Goal: Task Accomplishment & Management: Use online tool/utility

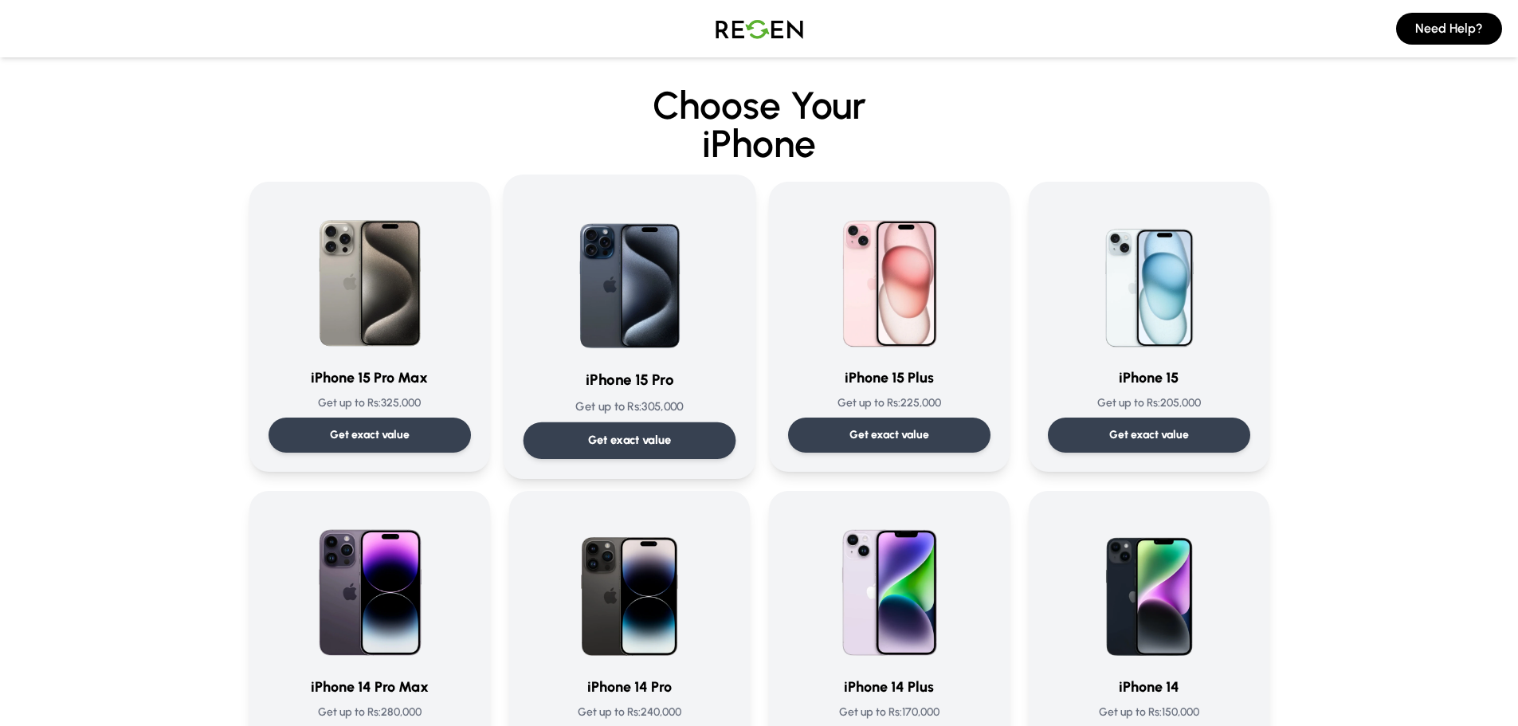
click at [649, 309] on img at bounding box center [629, 274] width 161 height 161
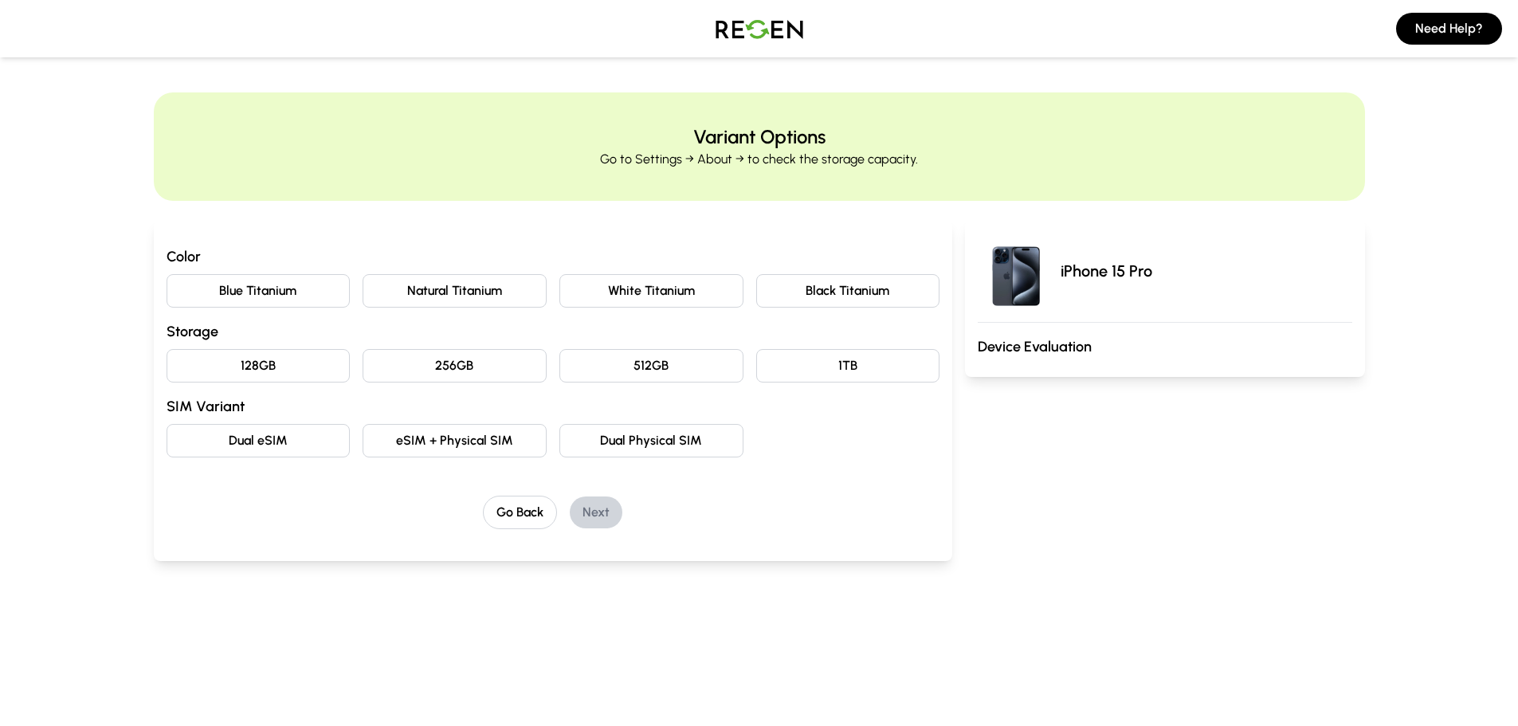
click at [255, 367] on button "128GB" at bounding box center [259, 365] width 184 height 33
click at [467, 295] on button "Natural Titanium" at bounding box center [455, 290] width 184 height 33
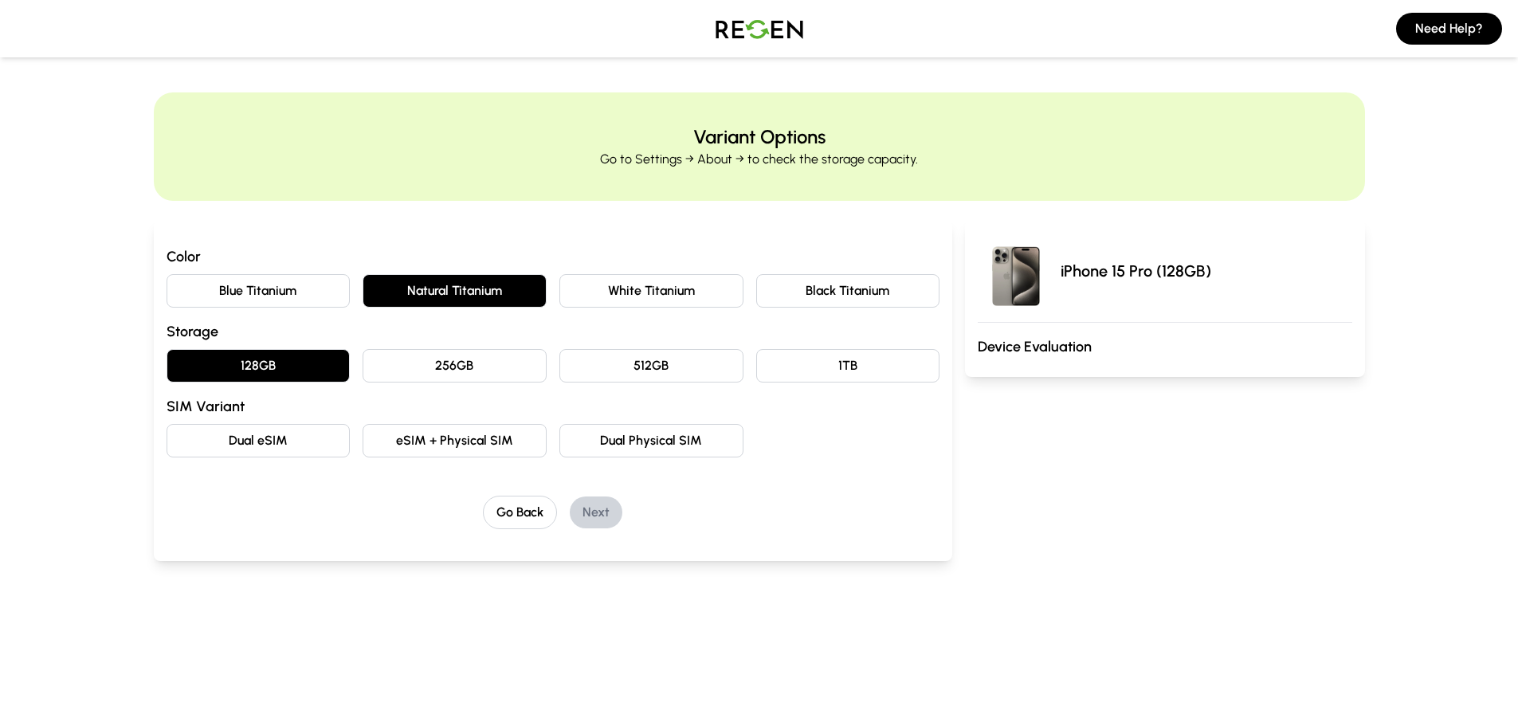
click at [275, 441] on button "Dual eSIM" at bounding box center [259, 440] width 184 height 33
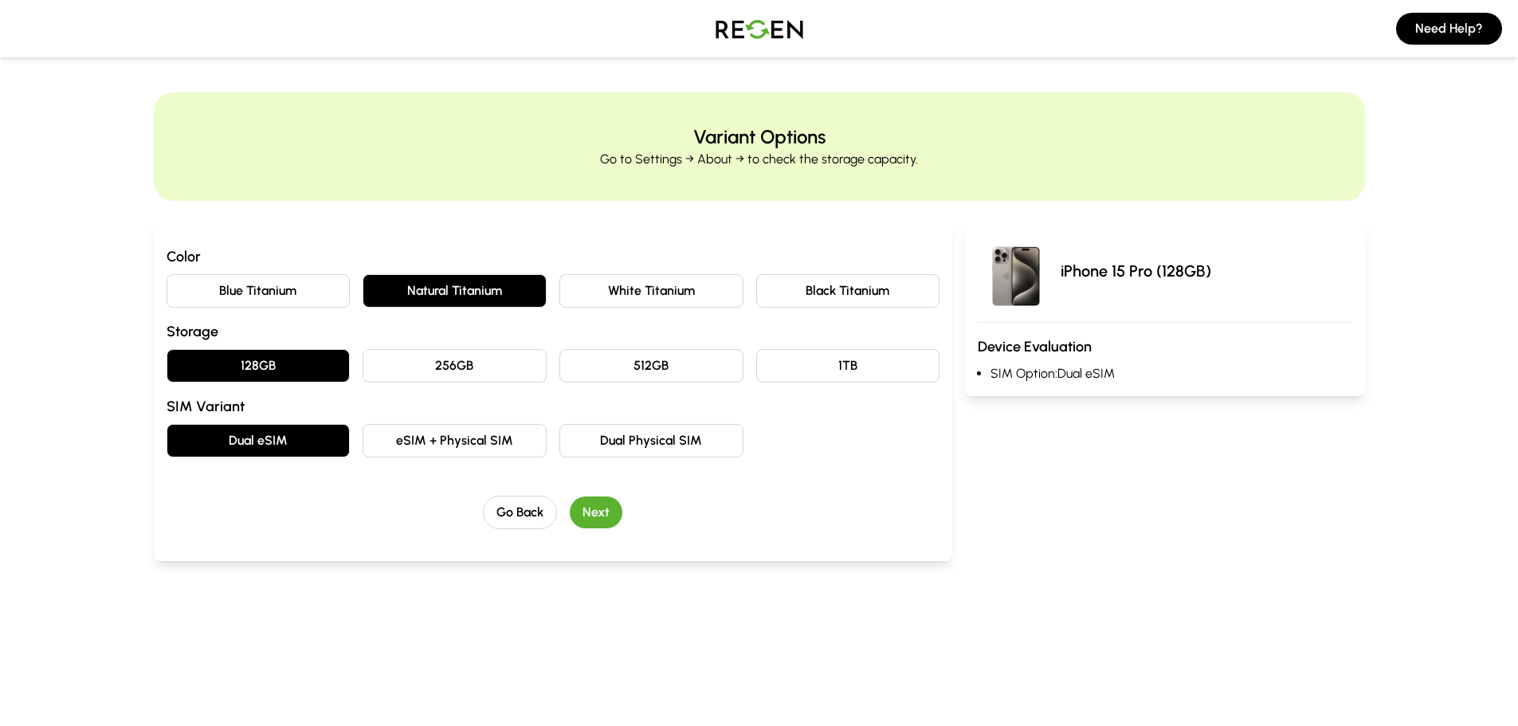
click at [591, 515] on button "Next" at bounding box center [596, 512] width 53 height 32
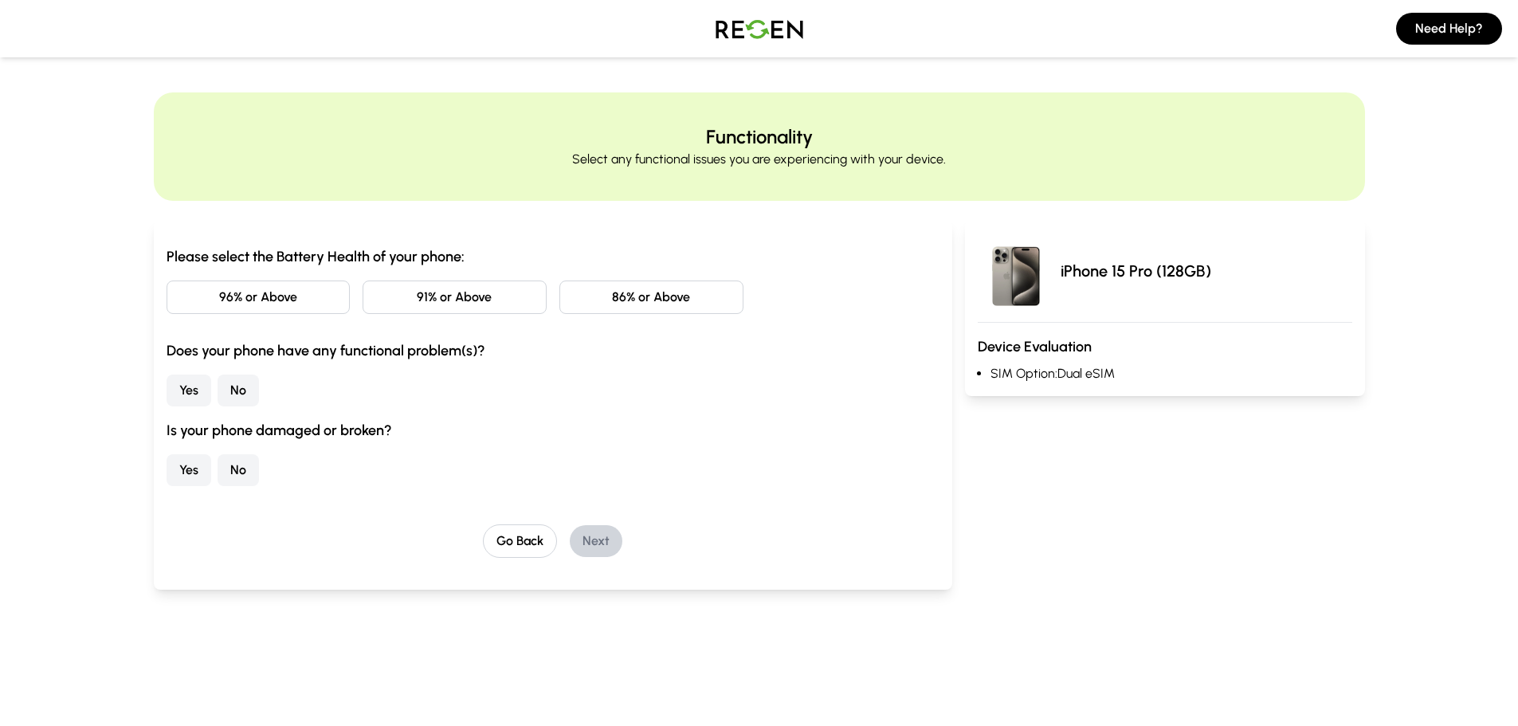
click at [650, 303] on button "86% or Above" at bounding box center [651, 296] width 184 height 33
click at [246, 390] on button "No" at bounding box center [238, 390] width 41 height 32
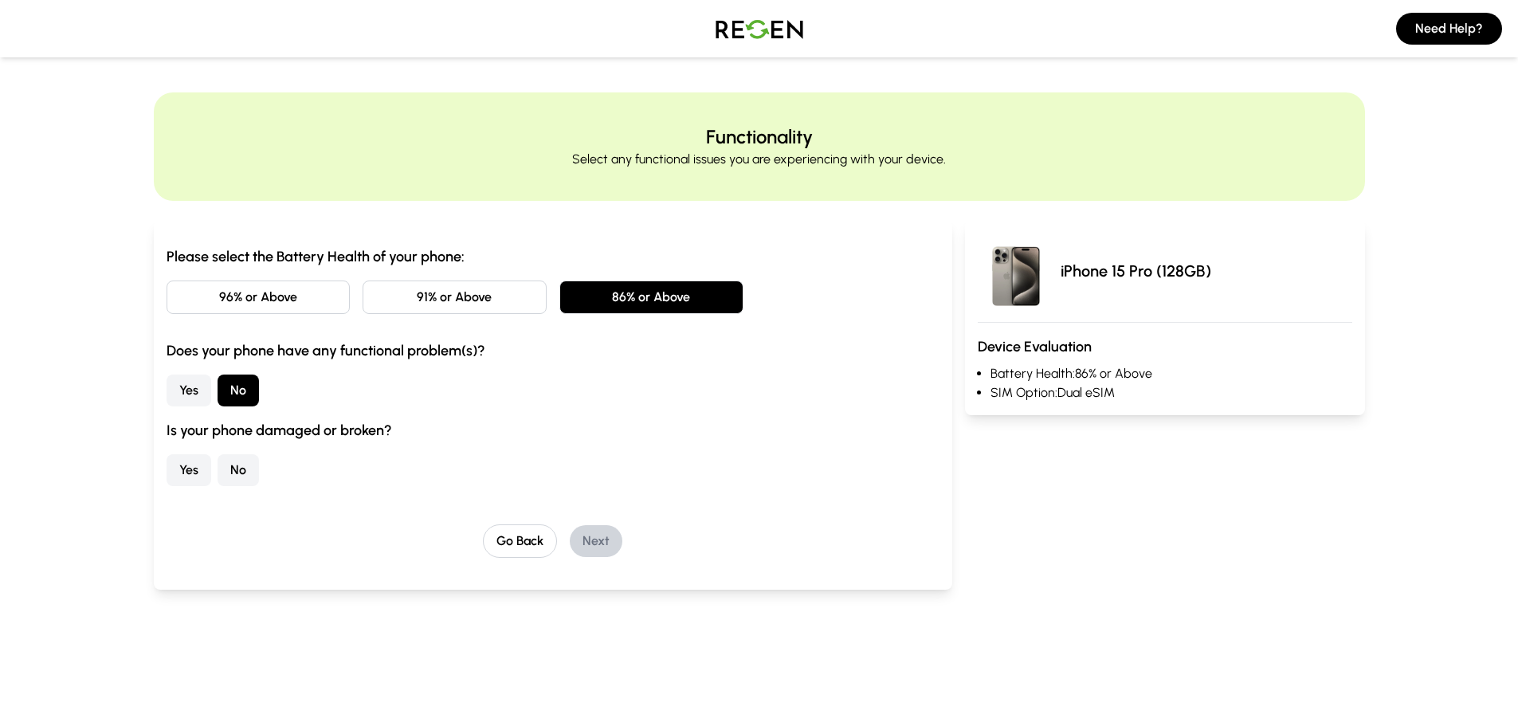
click at [236, 468] on button "No" at bounding box center [238, 470] width 41 height 32
click at [605, 541] on button "Next" at bounding box center [596, 541] width 53 height 32
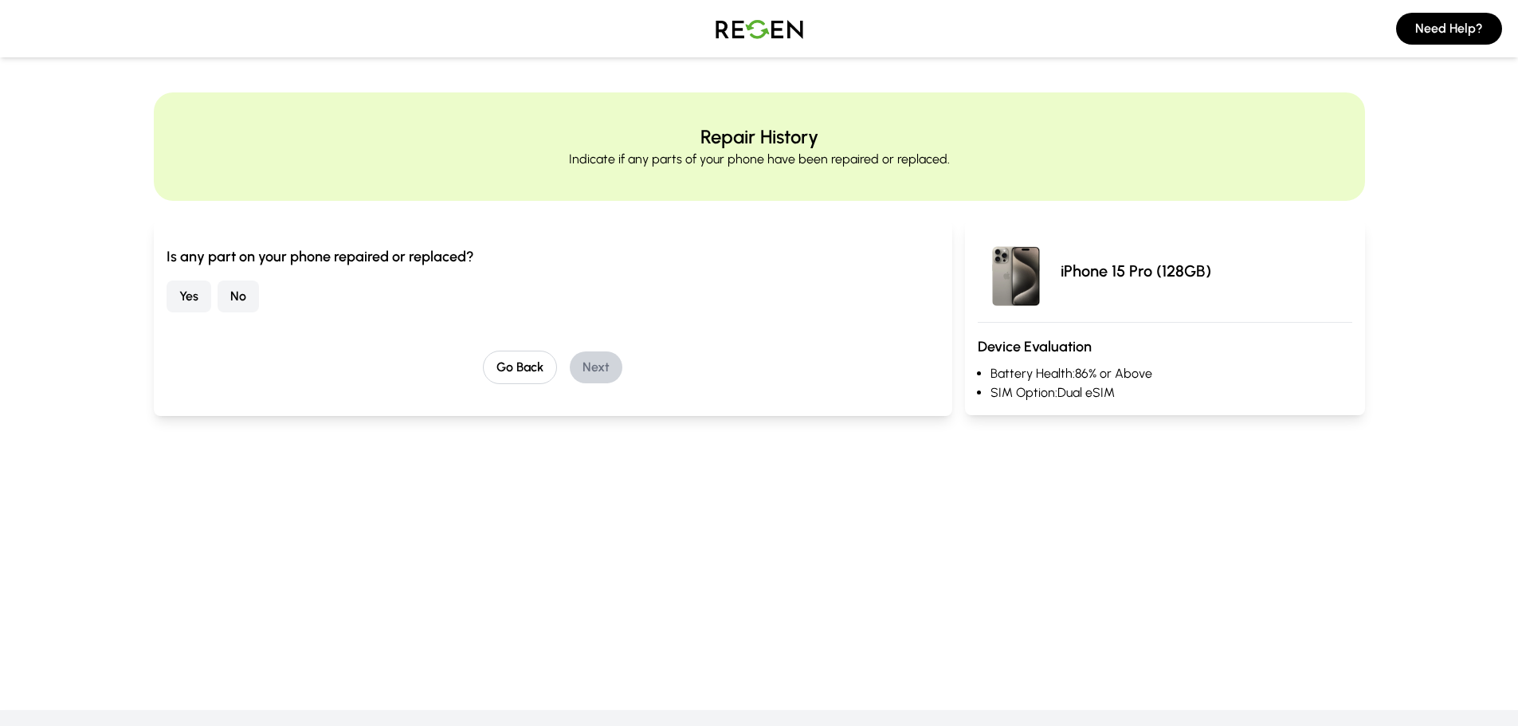
click at [242, 305] on button "No" at bounding box center [238, 296] width 41 height 32
click at [602, 376] on button "Next" at bounding box center [596, 367] width 53 height 32
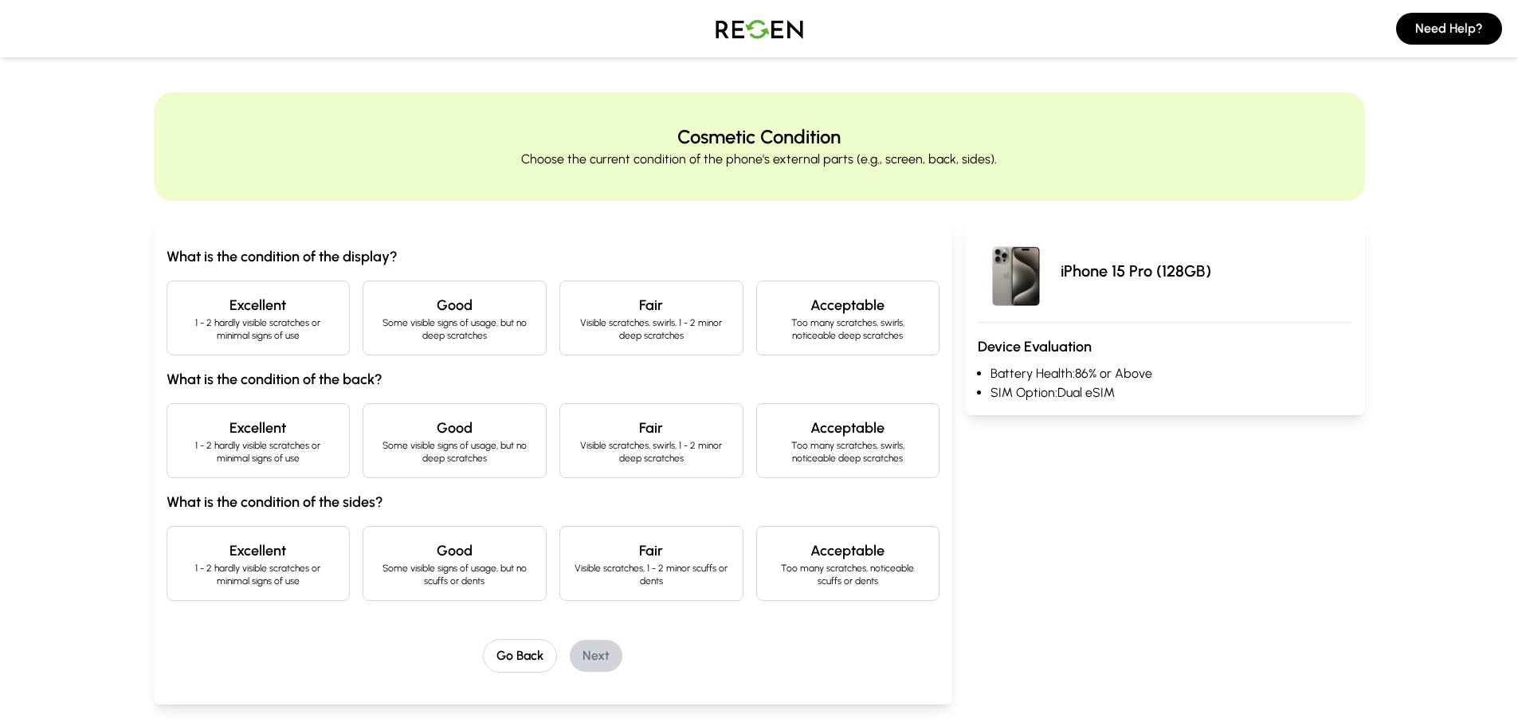
click at [229, 320] on p "1 - 2 hardly visible scratches or minimal signs of use" at bounding box center [258, 328] width 157 height 25
click at [260, 432] on h4 "Excellent" at bounding box center [258, 428] width 157 height 22
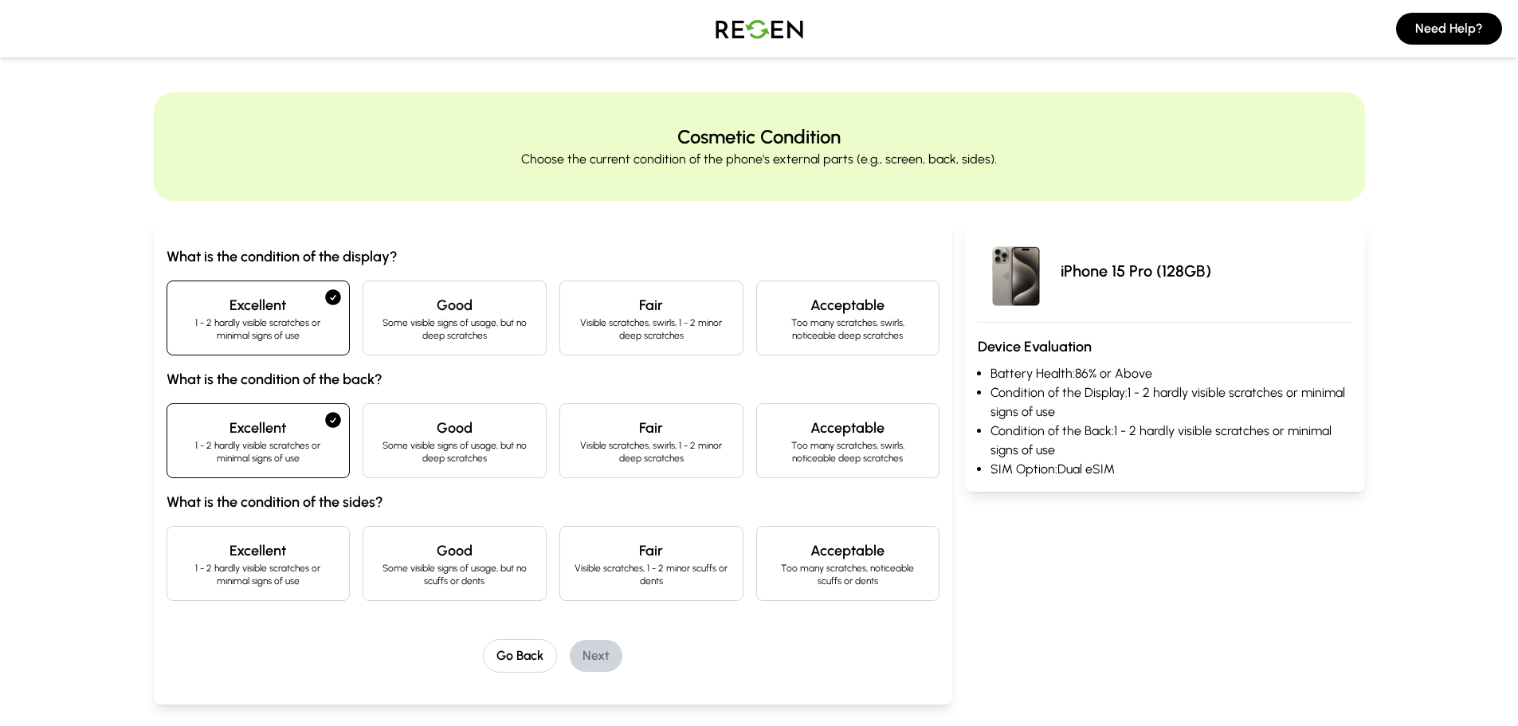
click at [273, 543] on h4 "Excellent" at bounding box center [258, 550] width 157 height 22
click at [607, 653] on button "Next" at bounding box center [596, 656] width 53 height 32
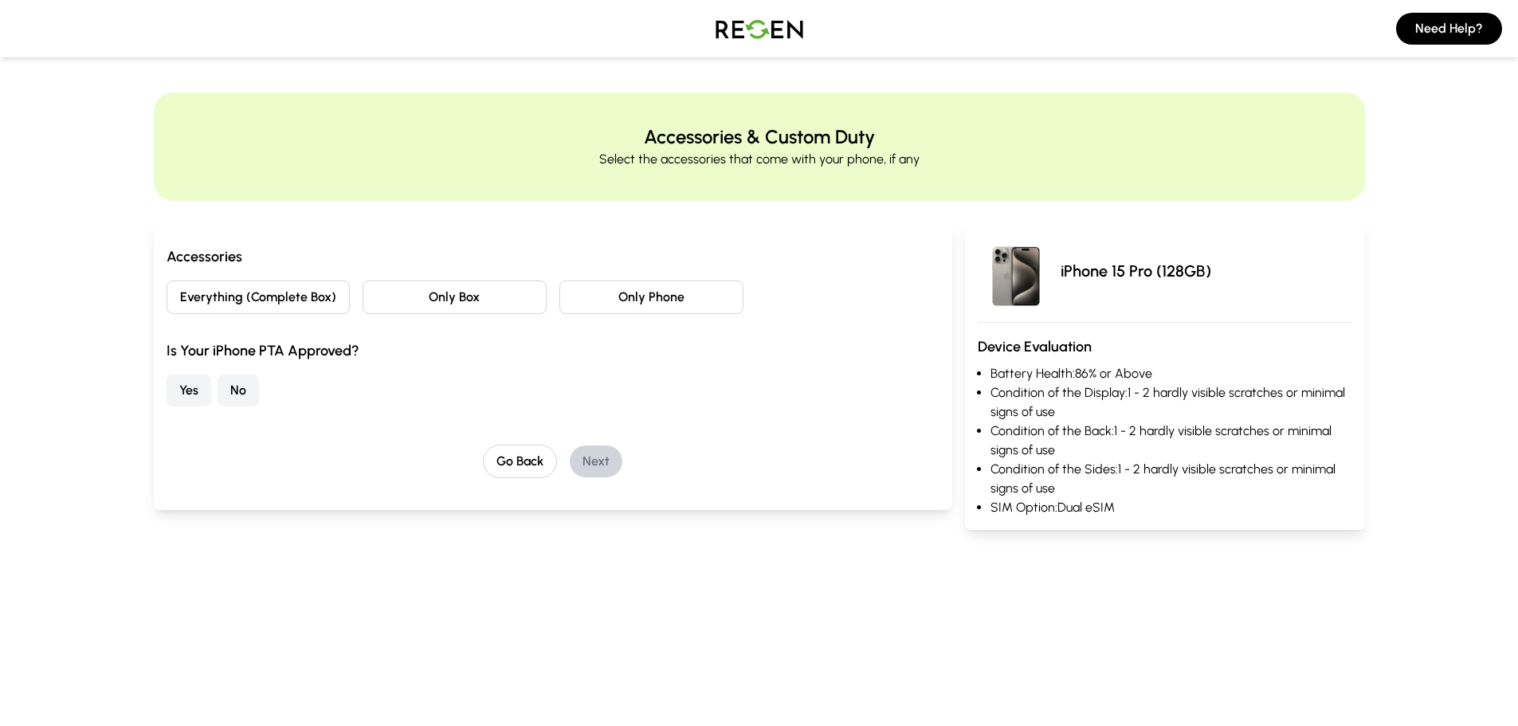
click at [265, 296] on button "Everything (Complete Box)" at bounding box center [259, 296] width 184 height 33
click at [237, 389] on button "No" at bounding box center [238, 390] width 41 height 32
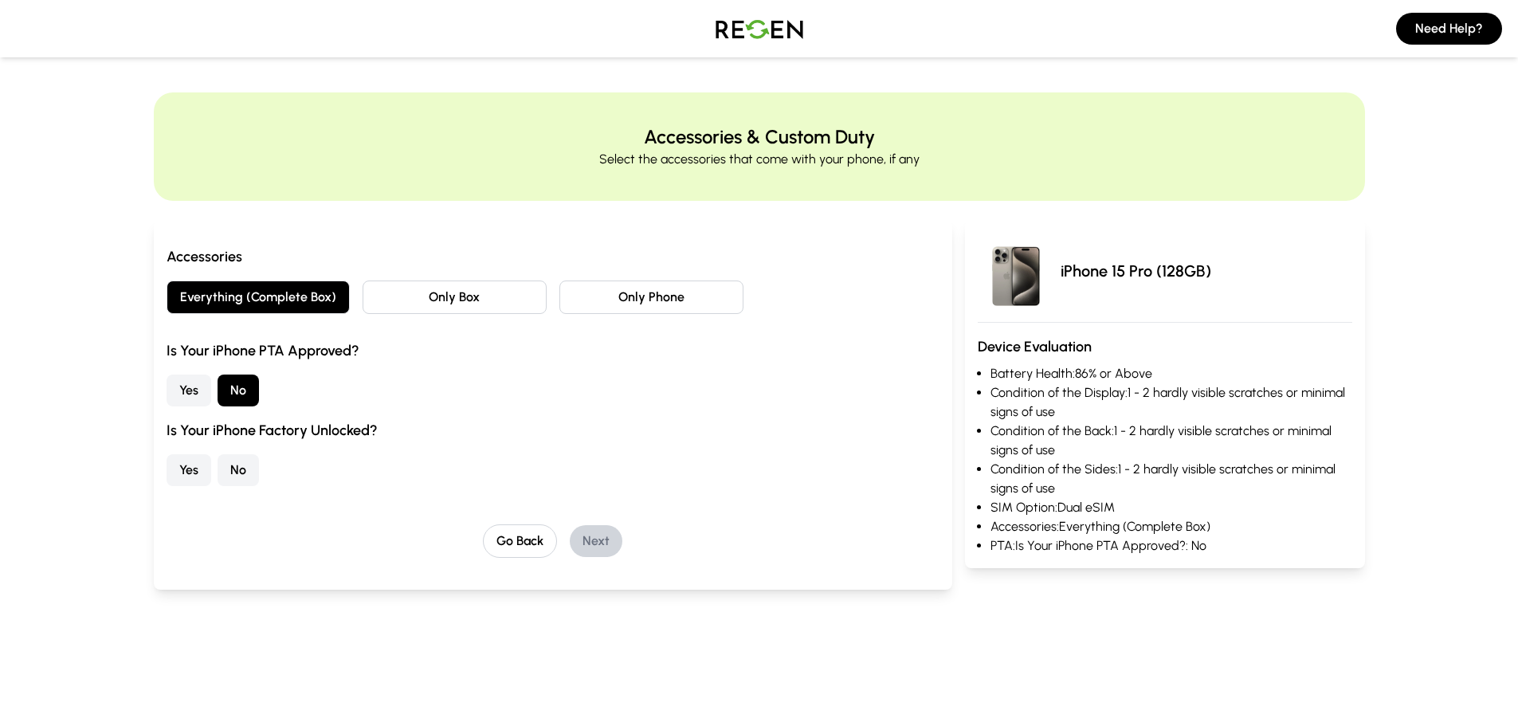
click at [192, 466] on button "Yes" at bounding box center [189, 470] width 45 height 32
click at [612, 547] on button "Next" at bounding box center [596, 541] width 53 height 32
